Goal: Information Seeking & Learning: Learn about a topic

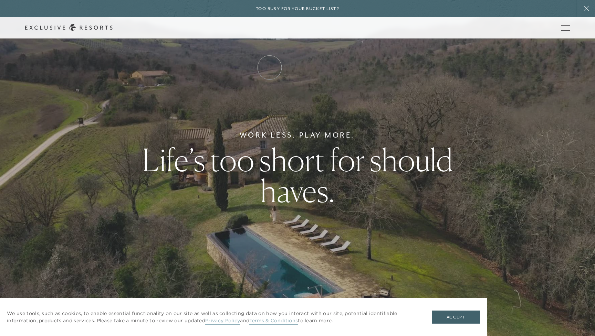
click at [0, 0] on link "How it works" at bounding box center [0, 0] width 0 height 0
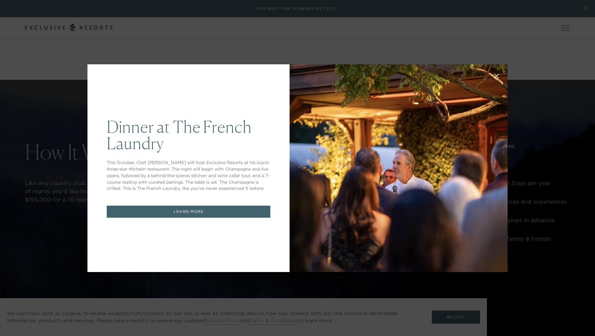
click at [495, 75] on icon at bounding box center [496, 76] width 4 height 4
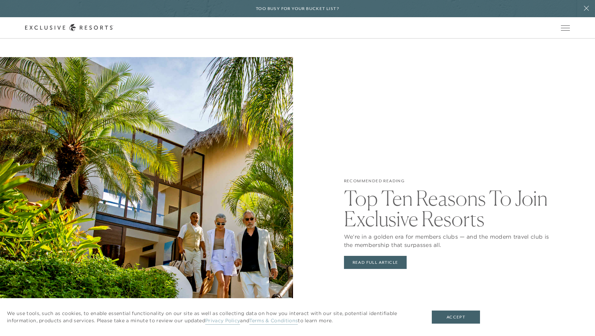
scroll to position [1488, 0]
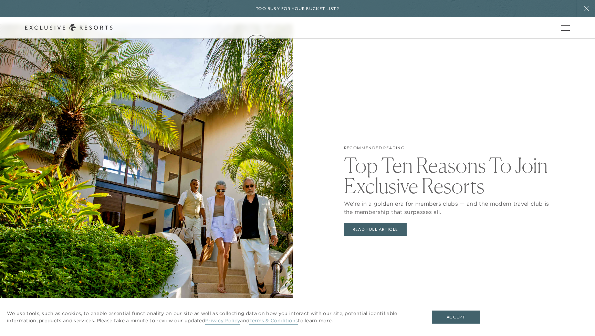
click at [0, 0] on link "Residence Collection" at bounding box center [0, 0] width 0 height 0
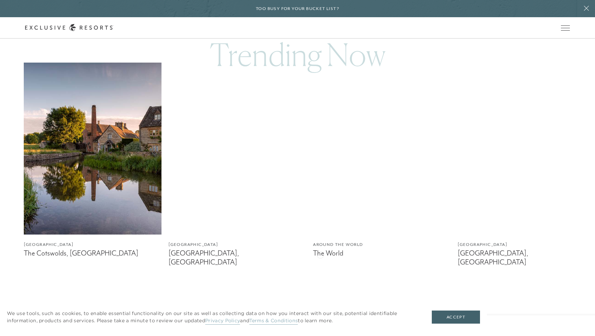
scroll to position [423, 0]
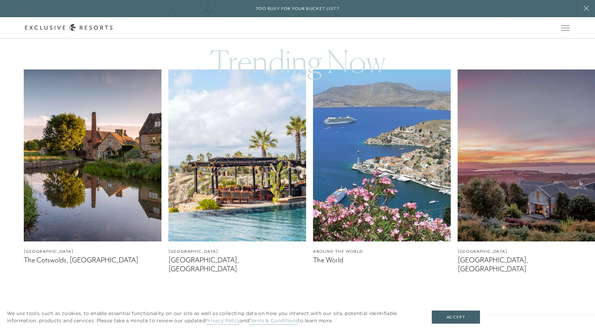
click at [81, 161] on img at bounding box center [93, 156] width 138 height 172
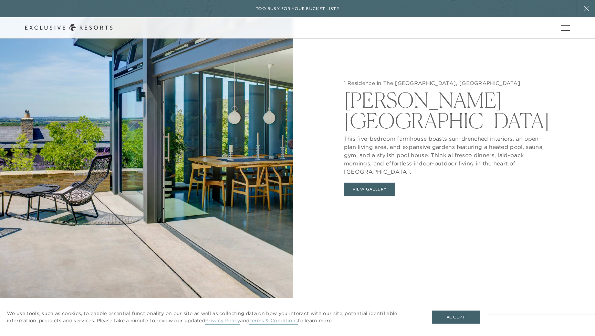
scroll to position [796, 0]
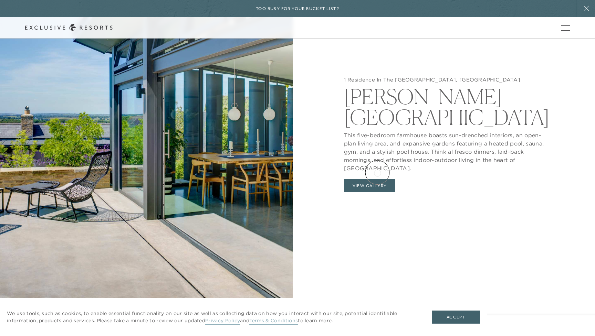
click at [377, 179] on button "View Gallery" at bounding box center [370, 185] width 52 height 13
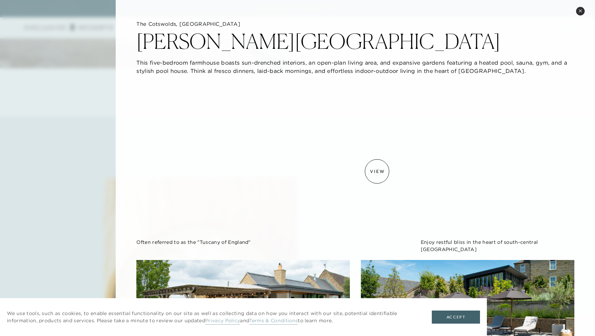
scroll to position [0, 0]
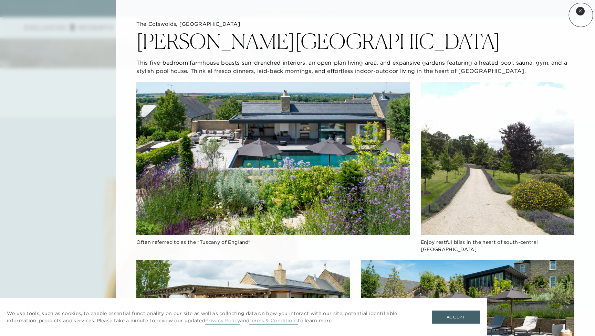
click at [581, 15] on button "Close quickview" at bounding box center [580, 11] width 9 height 9
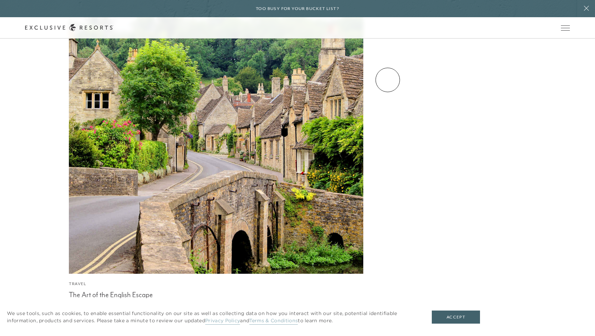
scroll to position [1997, 0]
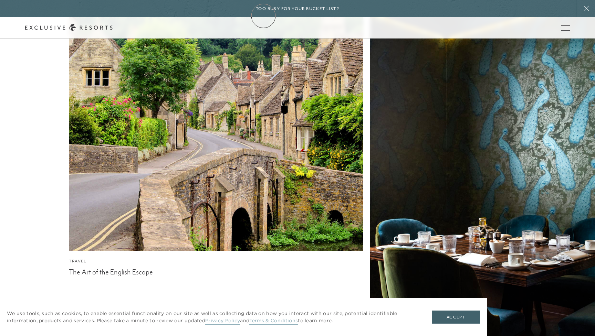
scroll to position [423, 0]
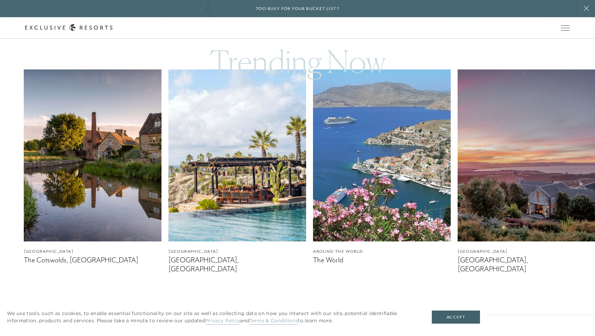
click at [368, 177] on img at bounding box center [382, 156] width 138 height 172
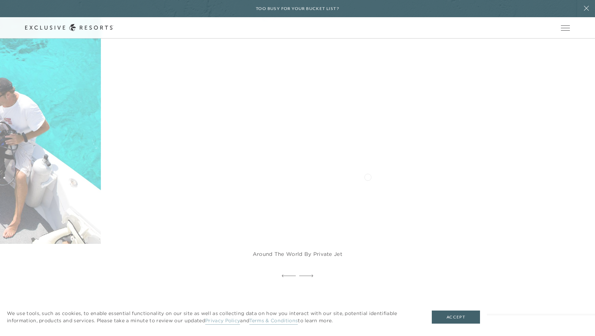
scroll to position [1558, 0]
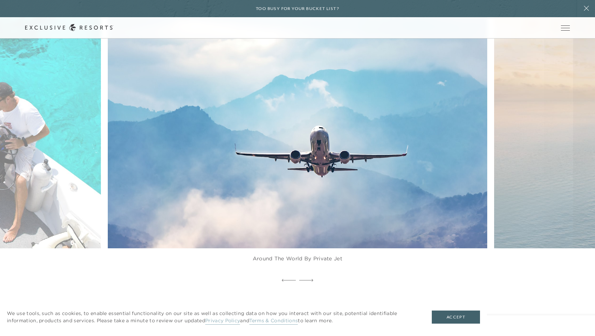
click at [320, 130] on img at bounding box center [309, 131] width 417 height 257
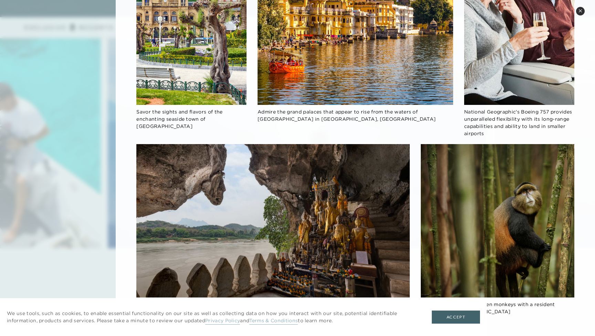
scroll to position [513, 0]
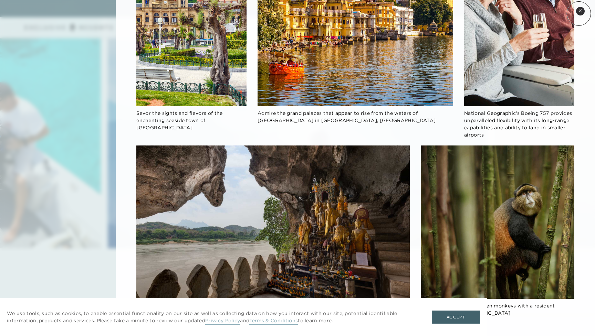
click at [579, 13] on button "Close quickview" at bounding box center [580, 11] width 9 height 9
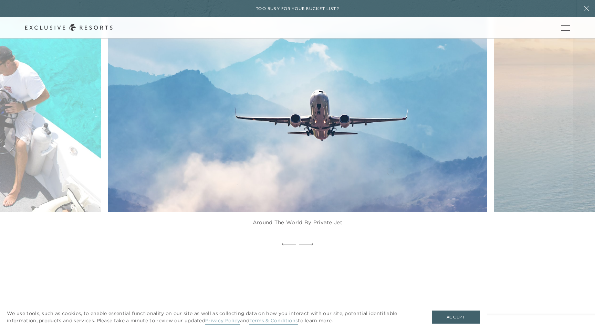
scroll to position [1593, 0]
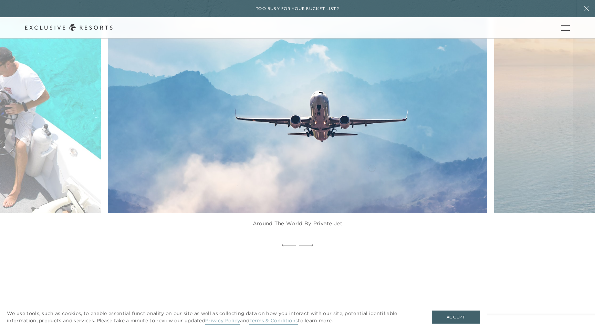
click at [341, 162] on img at bounding box center [309, 96] width 417 height 257
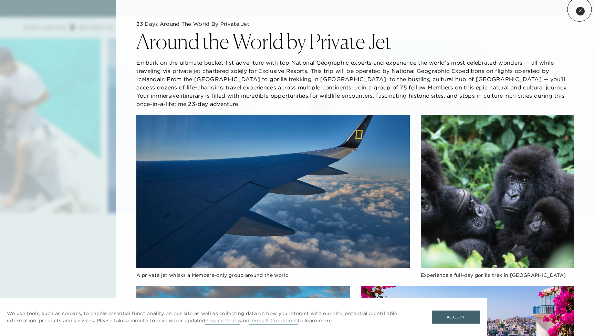
click at [579, 9] on icon at bounding box center [580, 11] width 4 height 4
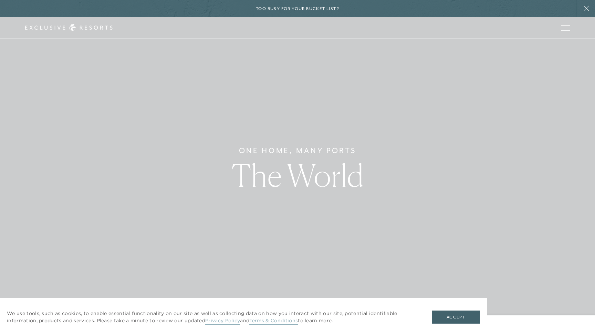
scroll to position [0, 0]
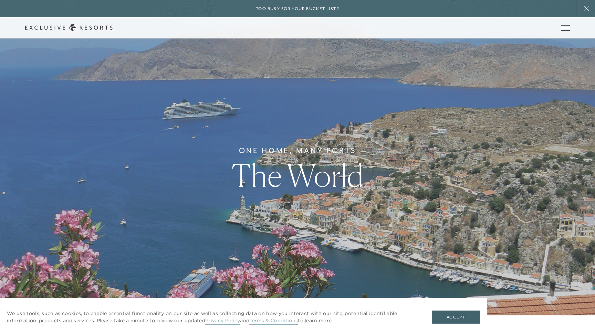
click at [0, 0] on link "Experience Collection" at bounding box center [0, 0] width 0 height 0
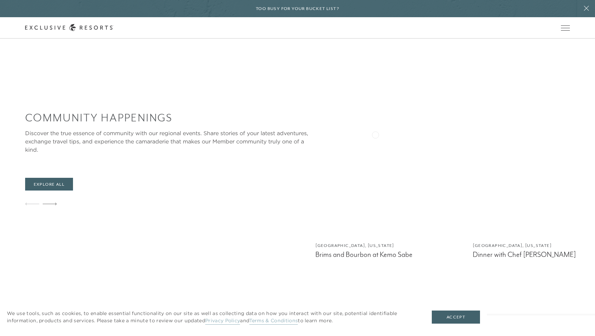
scroll to position [1376, 0]
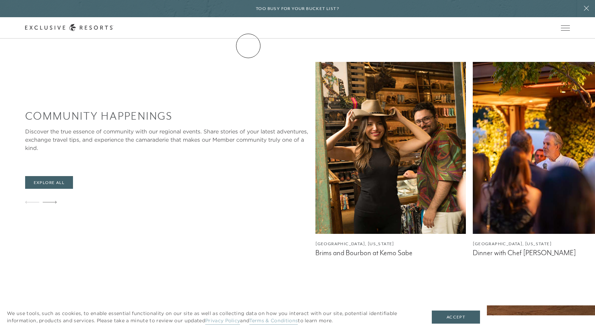
click at [0, 0] on link "Residence Collection" at bounding box center [0, 0] width 0 height 0
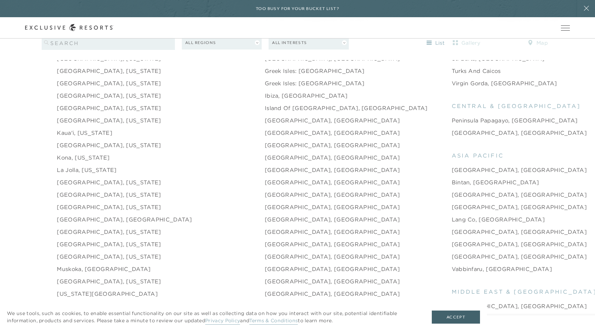
scroll to position [879, 0]
click at [452, 240] on link "[GEOGRAPHIC_DATA], [GEOGRAPHIC_DATA]" at bounding box center [519, 244] width 135 height 8
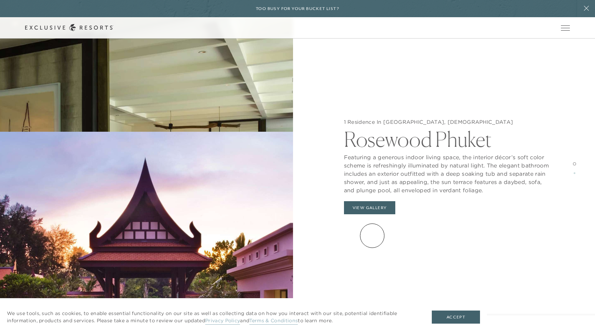
scroll to position [927, 0]
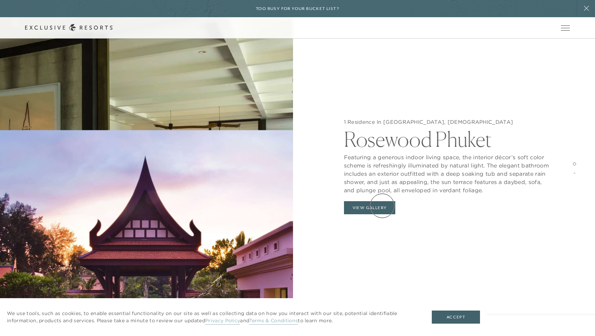
click at [380, 208] on button "View Gallery" at bounding box center [370, 207] width 52 height 13
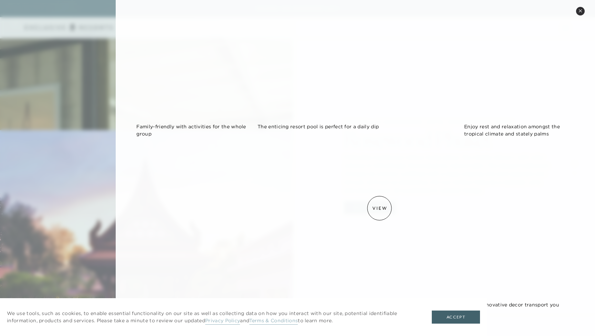
scroll to position [482, 0]
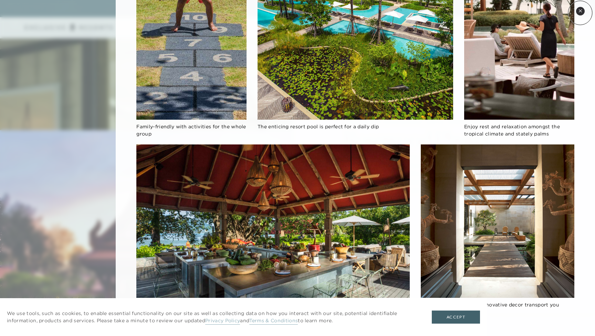
click at [580, 13] on button "Close quickview" at bounding box center [580, 11] width 9 height 9
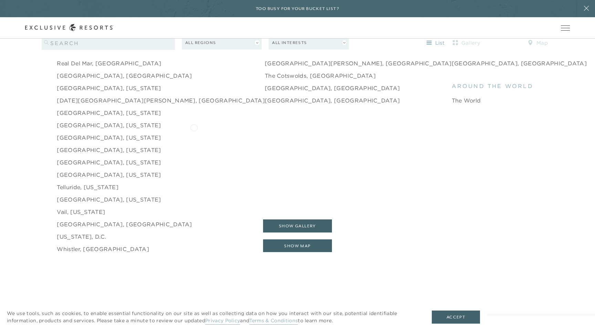
scroll to position [1135, 0]
click at [95, 182] on link "Telluride, [US_STATE]" at bounding box center [88, 186] width 62 height 8
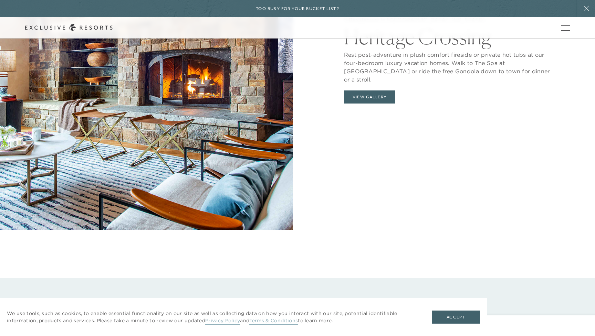
scroll to position [877, 0]
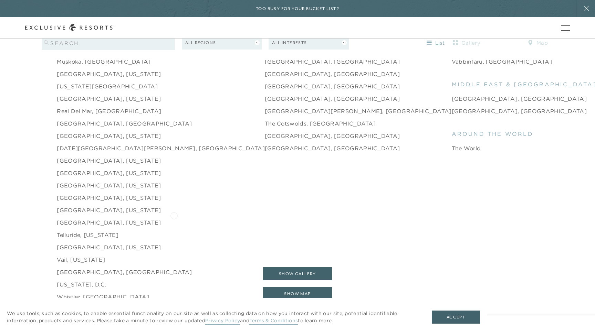
scroll to position [1085, 0]
click at [265, 108] on link "[GEOGRAPHIC_DATA][PERSON_NAME], [GEOGRAPHIC_DATA]" at bounding box center [358, 112] width 187 height 8
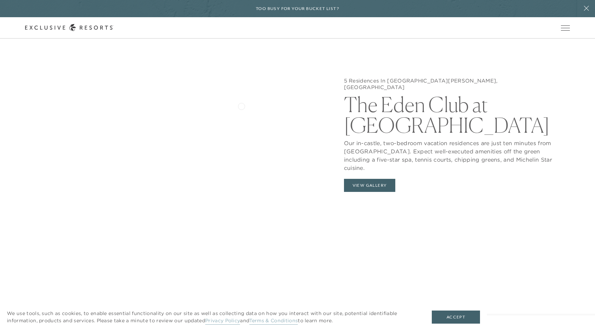
scroll to position [795, 0]
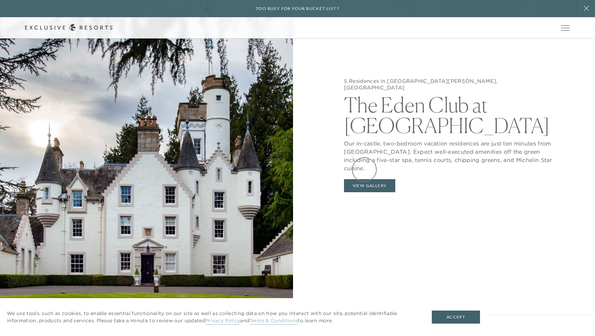
click at [364, 179] on button "View Gallery" at bounding box center [370, 185] width 52 height 13
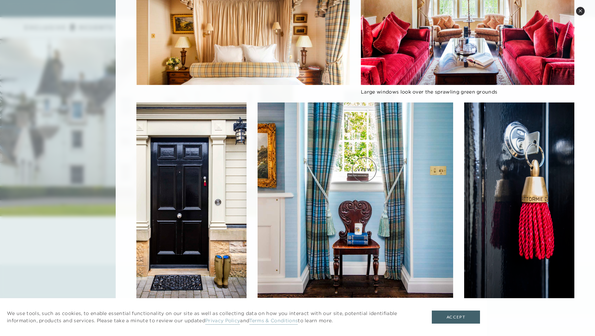
scroll to position [893, 0]
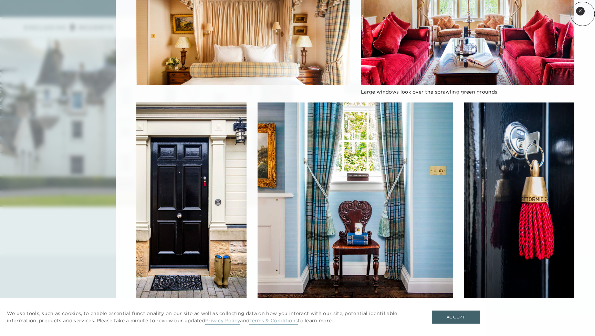
click at [582, 14] on button "Close quickview" at bounding box center [580, 11] width 9 height 9
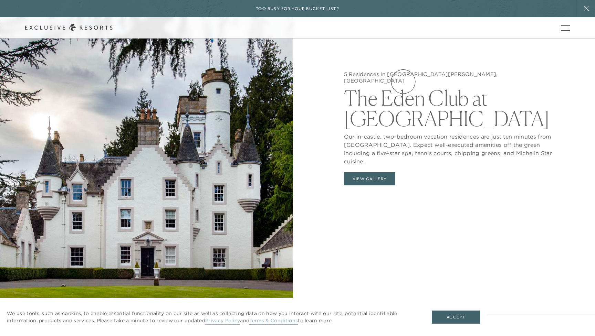
scroll to position [802, 0]
click at [334, 10] on h6 "Too busy for your bucket list?" at bounding box center [297, 9] width 83 height 7
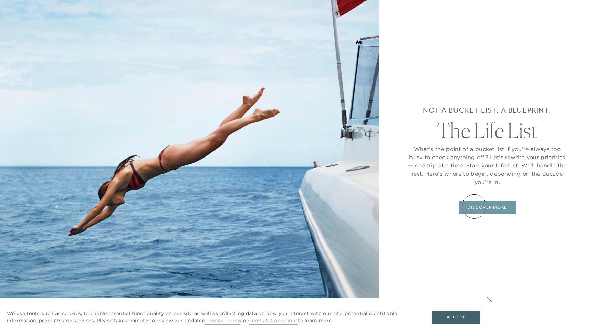
click at [474, 207] on link "DISCOVER MORE" at bounding box center [486, 207] width 57 height 13
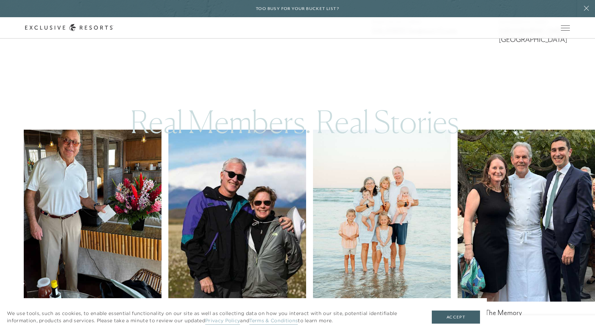
scroll to position [3087, 0]
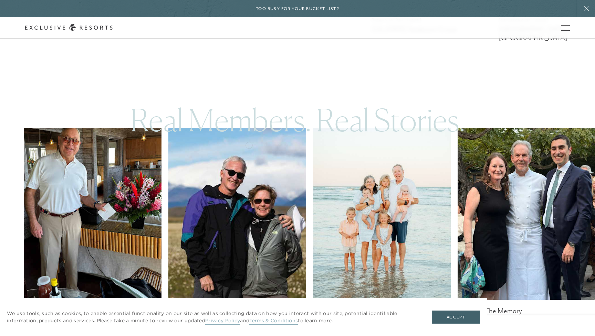
click at [249, 145] on img at bounding box center [237, 214] width 138 height 172
click at [368, 137] on img at bounding box center [382, 214] width 138 height 172
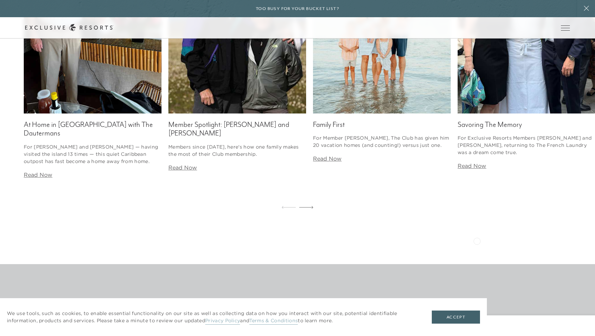
scroll to position [3275, 0]
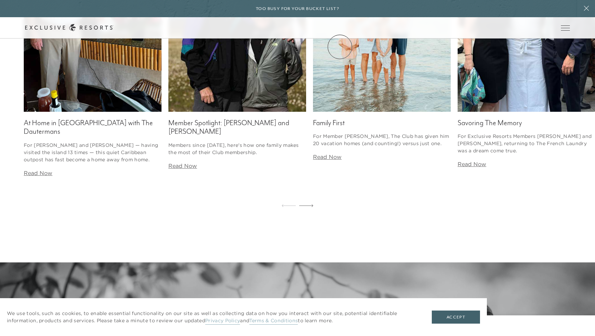
click at [0, 0] on link "VIP Benefits" at bounding box center [0, 0] width 0 height 0
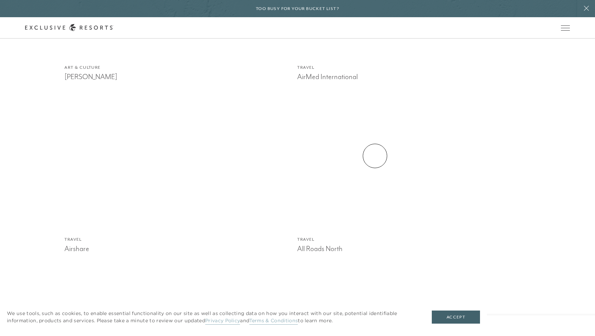
scroll to position [884, 0]
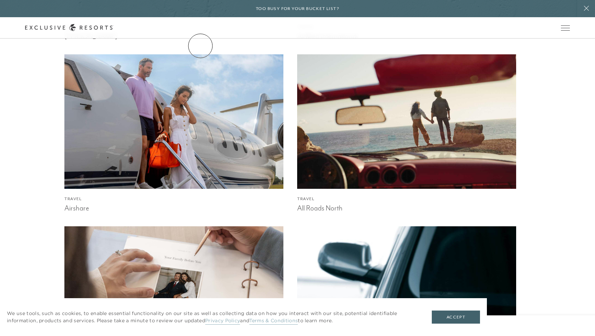
click at [0, 0] on link "Services & Standards" at bounding box center [0, 0] width 0 height 0
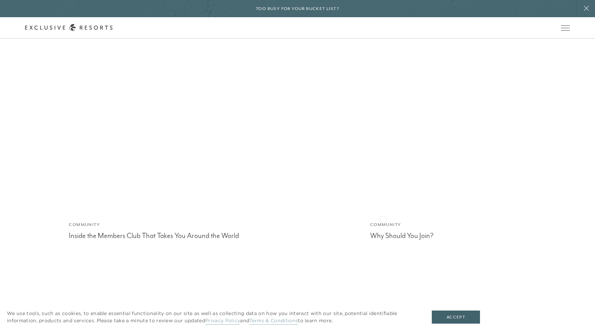
scroll to position [2230, 0]
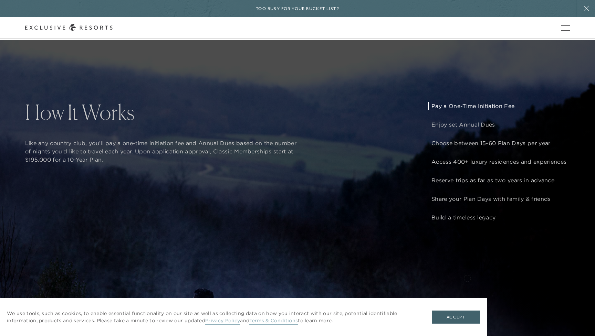
scroll to position [617, 0]
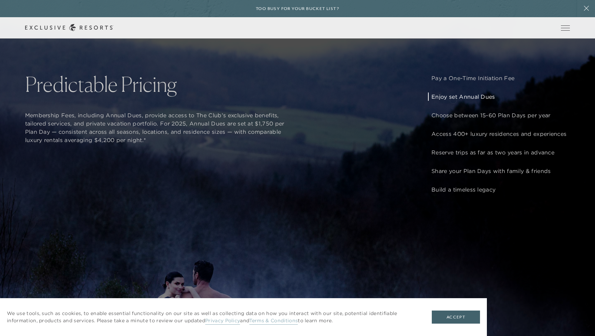
click at [453, 99] on p "Enjoy set Annual Dues" at bounding box center [498, 97] width 135 height 8
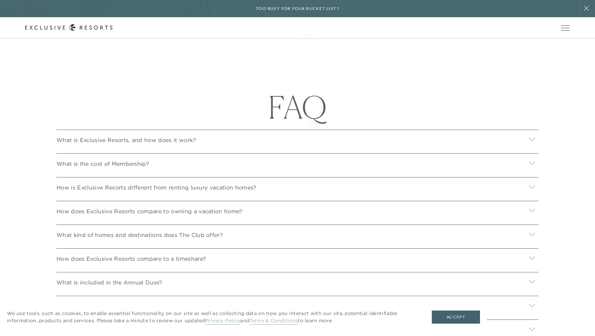
scroll to position [2469, 0]
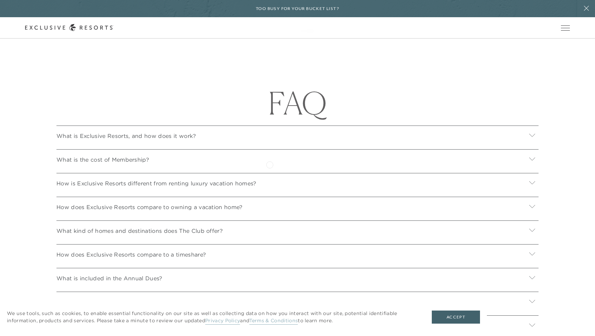
click at [269, 164] on div "What is the cost of Membership?" at bounding box center [297, 158] width 482 height 19
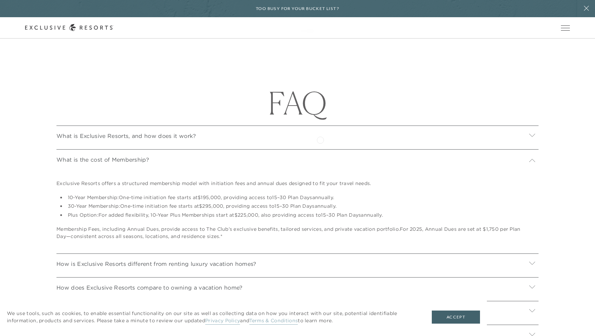
click at [320, 139] on div "What is Exclusive Resorts, and how does it work?" at bounding box center [297, 135] width 482 height 19
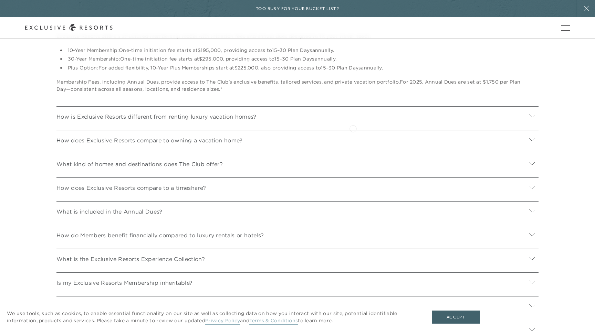
scroll to position [2641, 0]
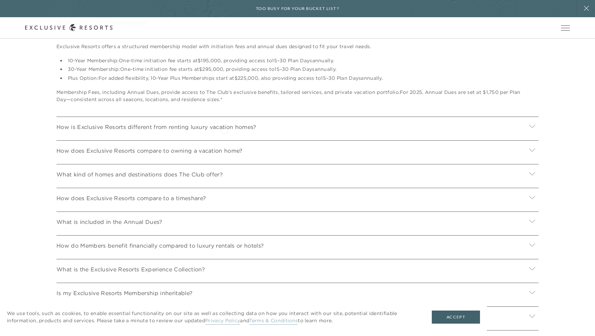
click at [226, 129] on p "How is Exclusive Resorts different from renting luxury vacation homes?" at bounding box center [156, 127] width 200 height 8
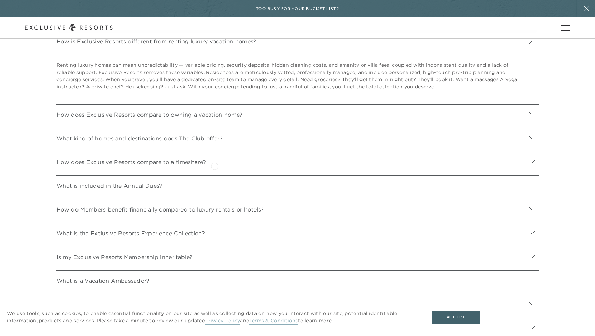
scroll to position [2728, 0]
click at [192, 158] on p "How does Exclusive Resorts compare to a timeshare?" at bounding box center [130, 161] width 149 height 8
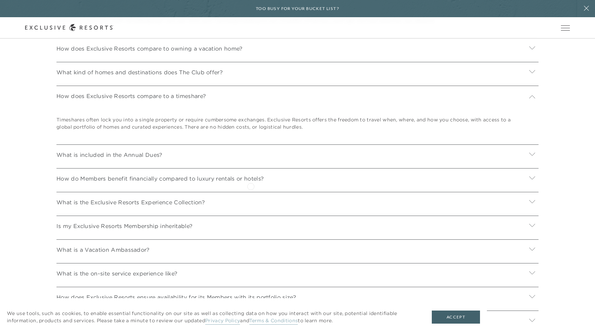
scroll to position [2797, 0]
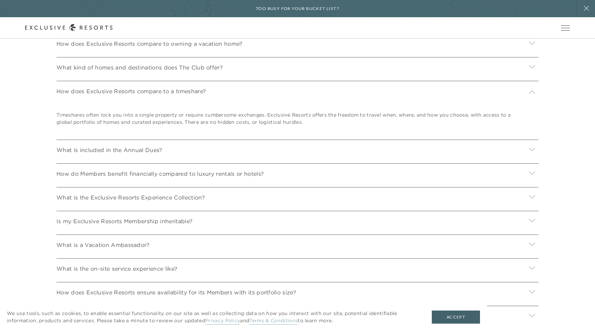
click at [149, 148] on p "What is included in the Annual Dues?" at bounding box center [109, 150] width 106 height 8
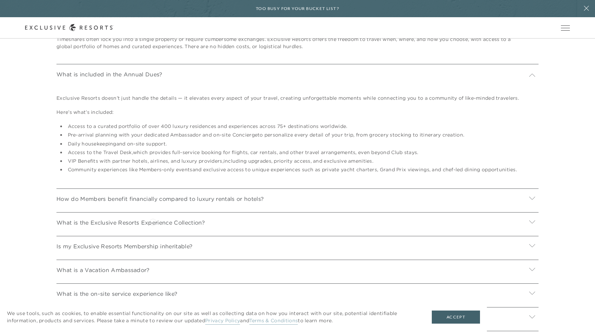
scroll to position [2873, 0]
click at [162, 202] on div "How do Members benefit financially compared to luxury rentals or hotels?" at bounding box center [297, 198] width 482 height 19
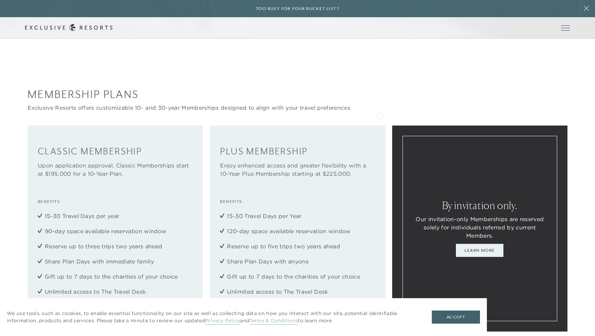
scroll to position [924, 0]
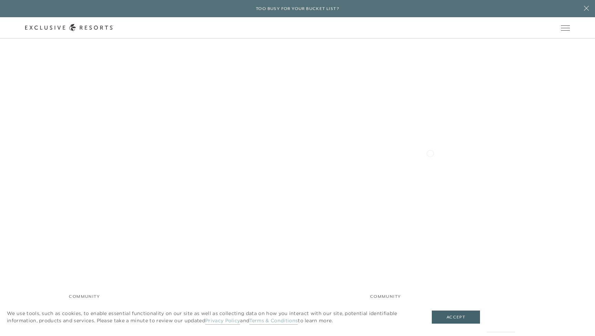
scroll to position [835, 0]
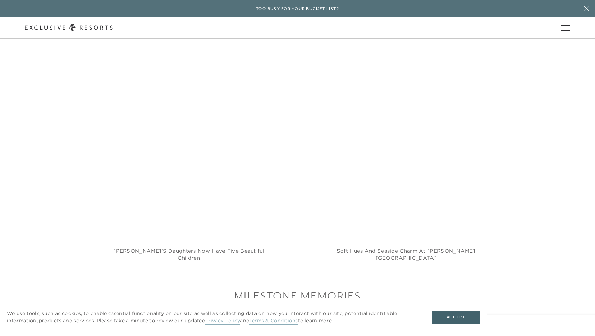
scroll to position [1347, 0]
